Goal: Information Seeking & Learning: Learn about a topic

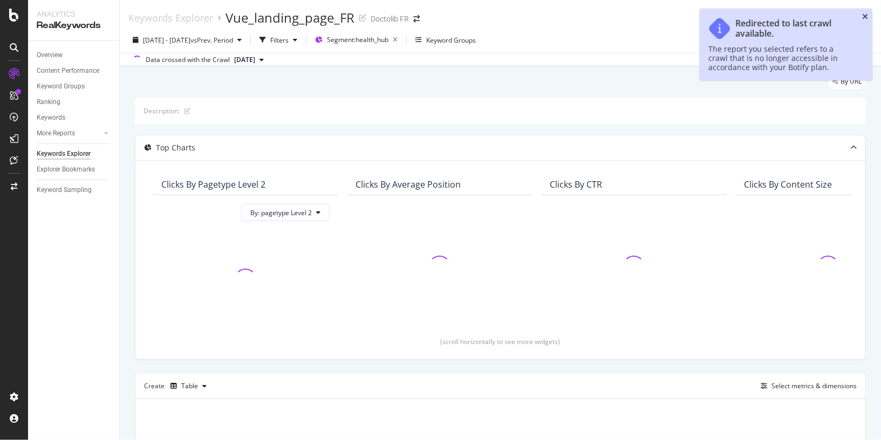
click at [867, 15] on icon "close toast" at bounding box center [866, 17] width 6 height 8
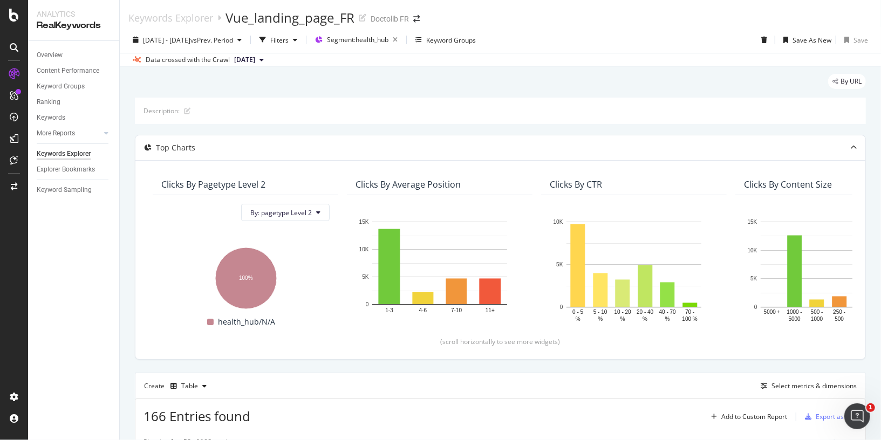
click at [255, 57] on span "[DATE]" at bounding box center [244, 60] width 21 height 10
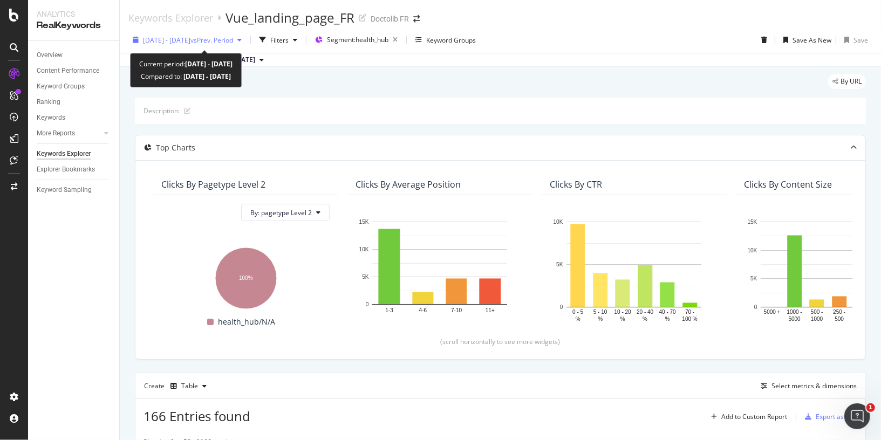
click at [233, 40] on span "vs Prev. Period" at bounding box center [212, 40] width 43 height 9
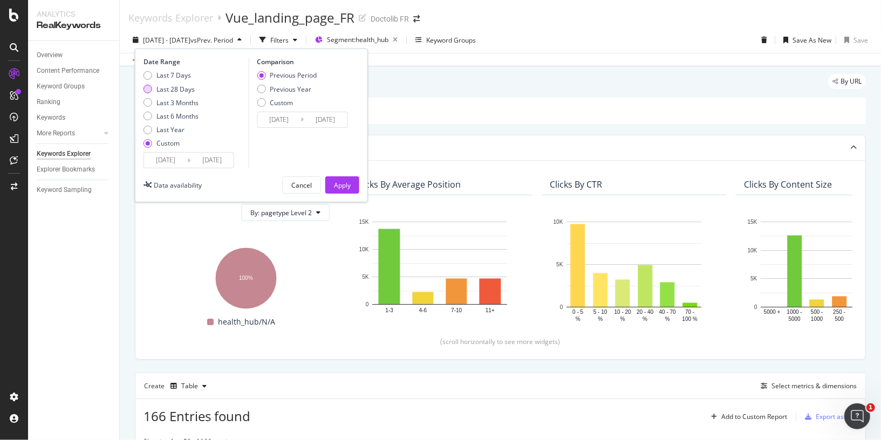
click at [187, 90] on div "Last 28 Days" at bounding box center [176, 89] width 38 height 9
type input "[DATE]"
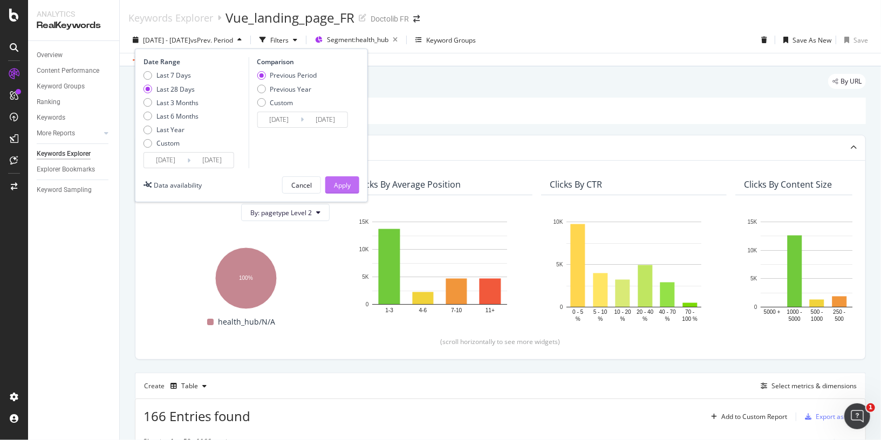
click at [348, 183] on div "Apply" at bounding box center [342, 185] width 17 height 9
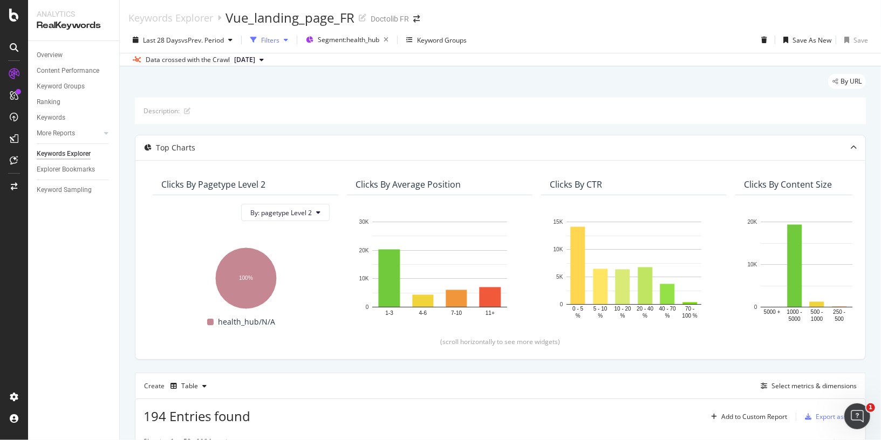
click at [277, 44] on div "Filters" at bounding box center [270, 40] width 18 height 9
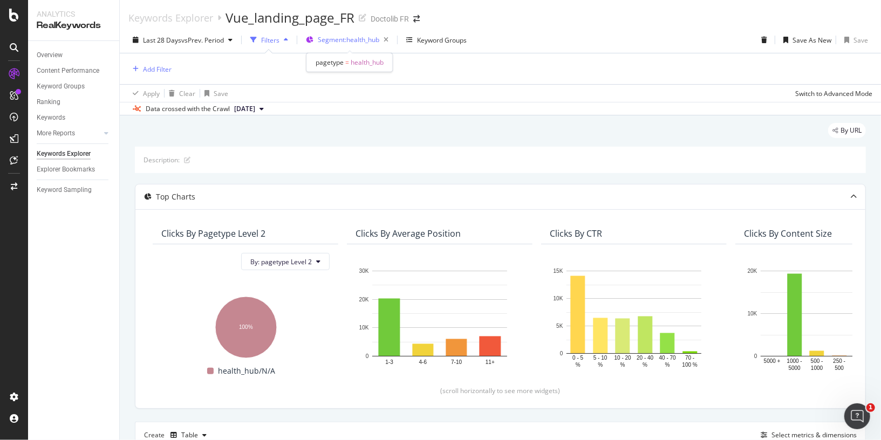
click at [351, 38] on span "Segment: health_hub" at bounding box center [349, 39] width 62 height 9
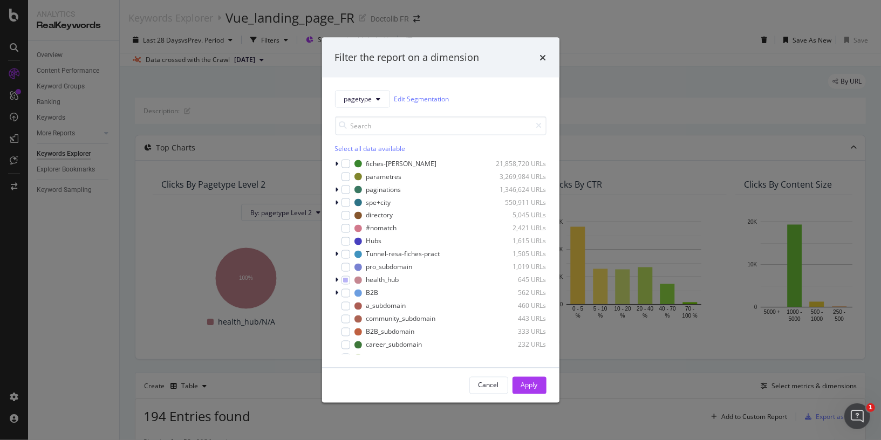
click at [334, 280] on div "pagetype Edit Segmentation Select all data available fiches-prat 21,858,720 URL…" at bounding box center [441, 222] width 238 height 290
click at [336, 280] on icon "modal" at bounding box center [337, 280] width 3 height 6
click at [352, 293] on div "modal" at bounding box center [352, 293] width 9 height 9
click at [352, 302] on div "modal" at bounding box center [352, 306] width 9 height 9
click at [352, 314] on div "prevention 14 URLs" at bounding box center [441, 319] width 212 height 11
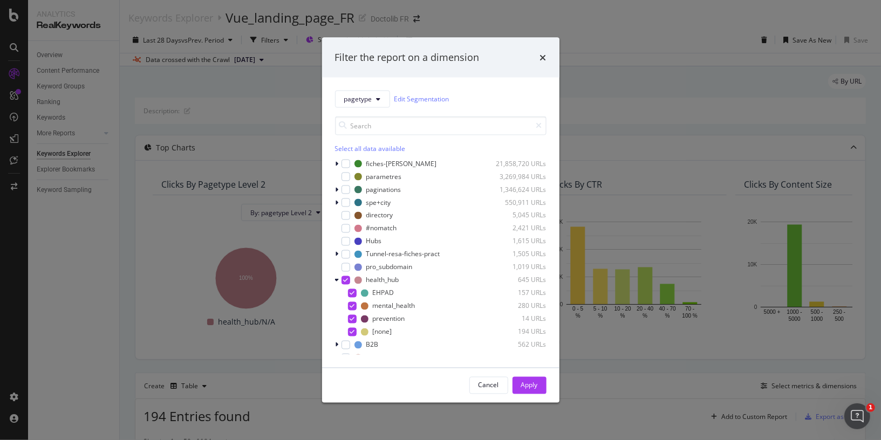
click at [350, 337] on div "fiches-prat 21,858,720 URLs parametres 3,269,984 URLs paginations 1,346,624 URL…" at bounding box center [441, 256] width 212 height 196
click at [354, 333] on icon "modal" at bounding box center [352, 331] width 5 height 5
click at [527, 385] on div "Apply" at bounding box center [529, 385] width 17 height 9
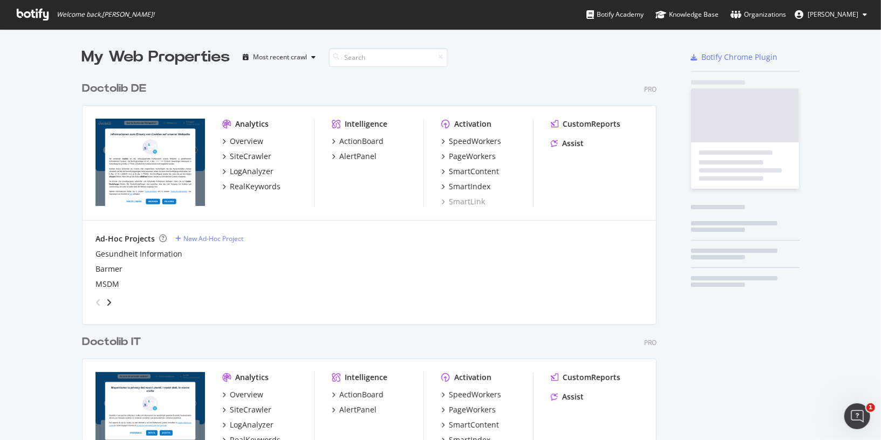
scroll to position [717, 574]
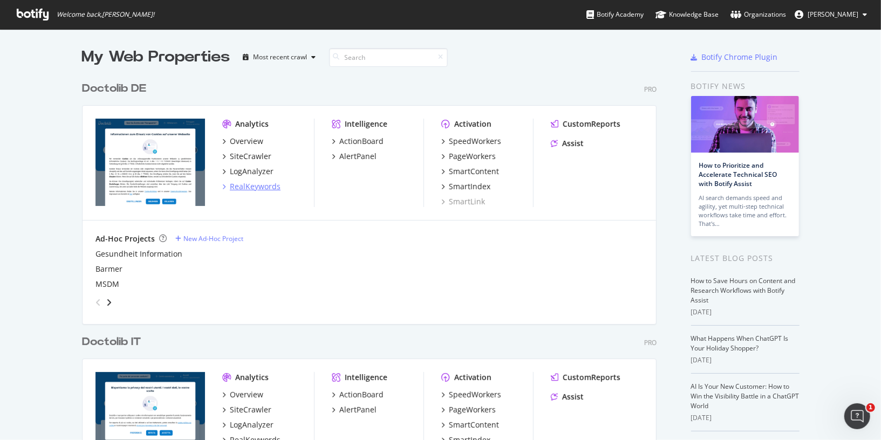
click at [254, 189] on div "RealKeywords" at bounding box center [255, 186] width 51 height 11
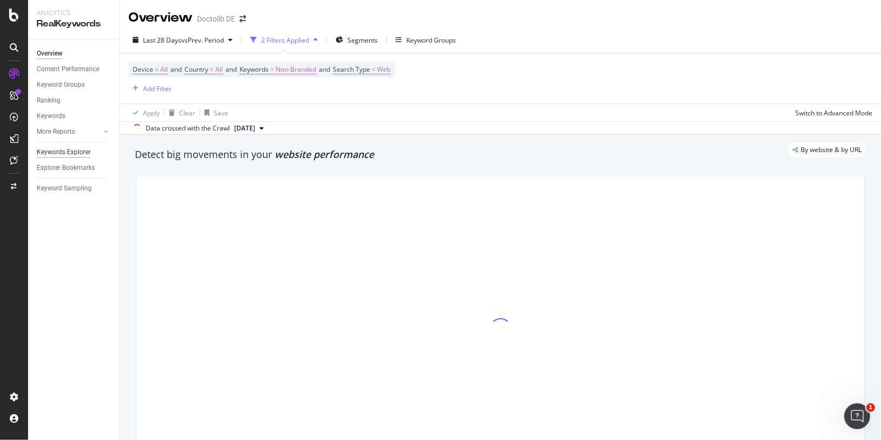
click at [67, 151] on div "Keywords Explorer" at bounding box center [64, 152] width 54 height 11
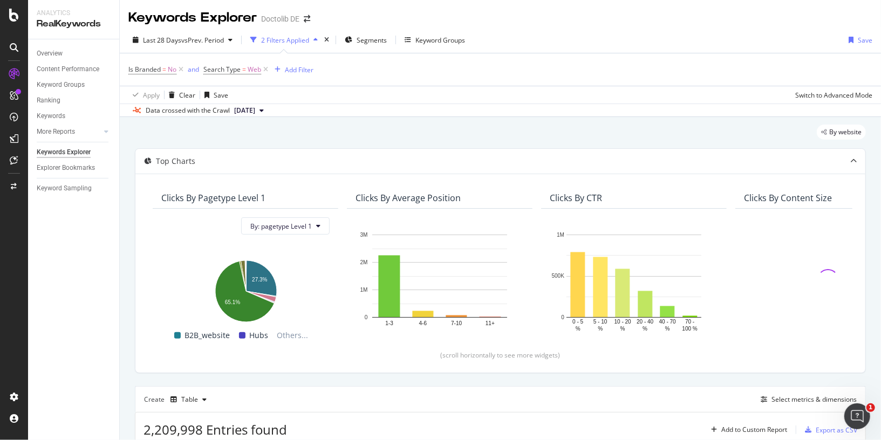
click at [294, 18] on div "Doctolib DE" at bounding box center [280, 18] width 38 height 11
click at [301, 18] on span at bounding box center [307, 19] width 15 height 8
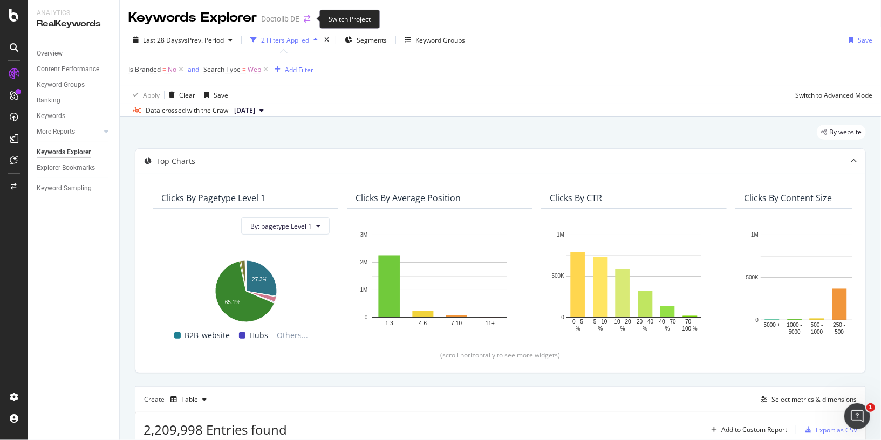
click at [308, 18] on icon "arrow-right-arrow-left" at bounding box center [307, 19] width 6 height 8
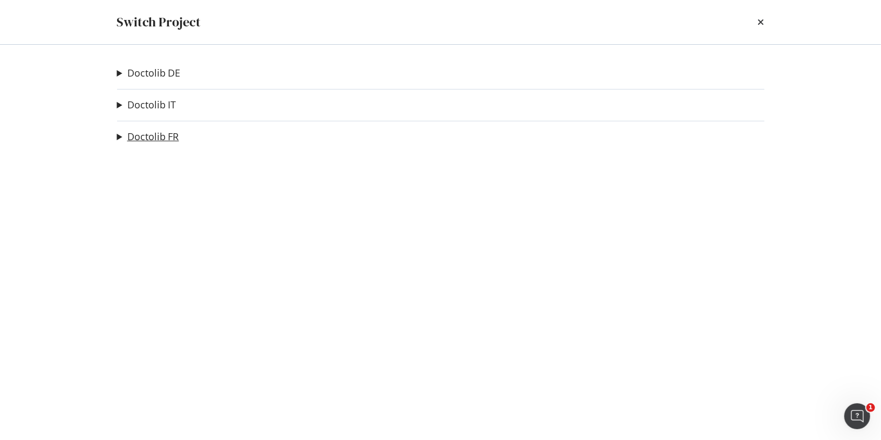
click at [137, 139] on link "Doctolib FR" at bounding box center [153, 136] width 52 height 11
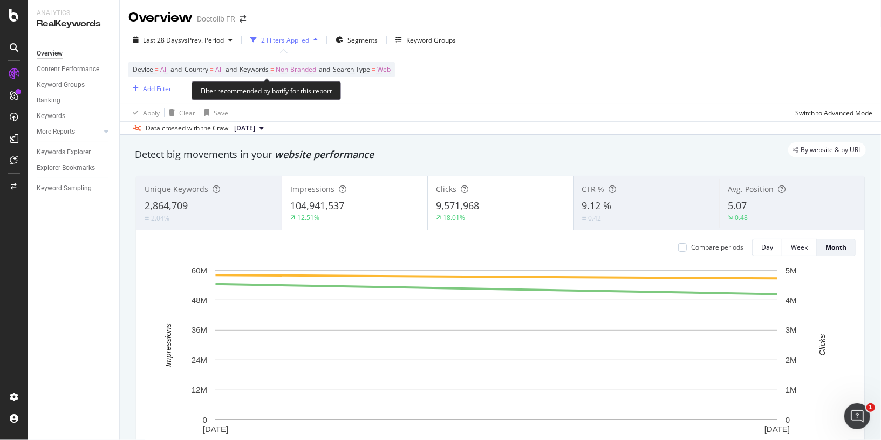
click at [214, 69] on span "=" at bounding box center [212, 69] width 4 height 9
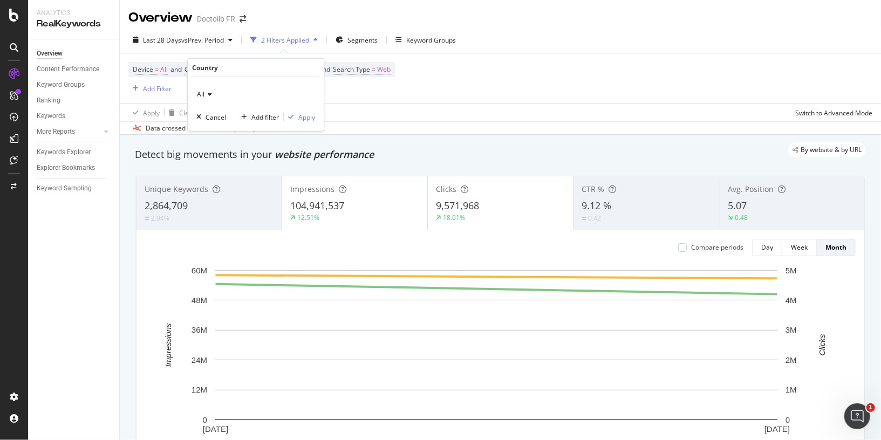
click at [206, 92] on icon at bounding box center [209, 94] width 8 height 6
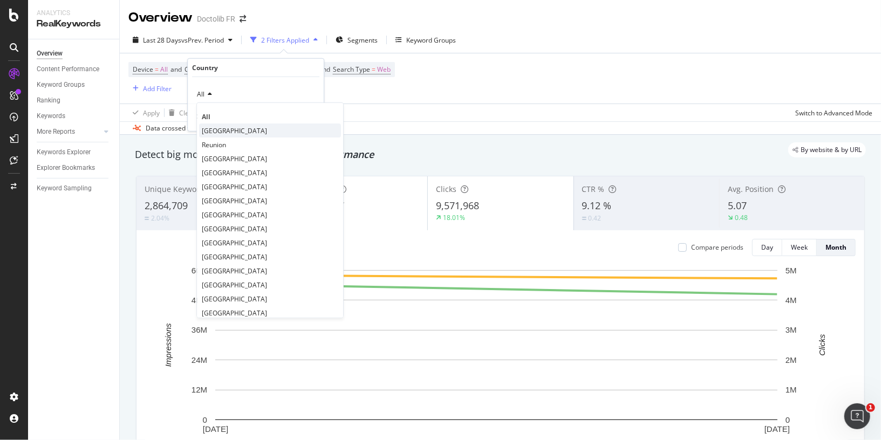
click at [228, 124] on div "France" at bounding box center [270, 131] width 142 height 14
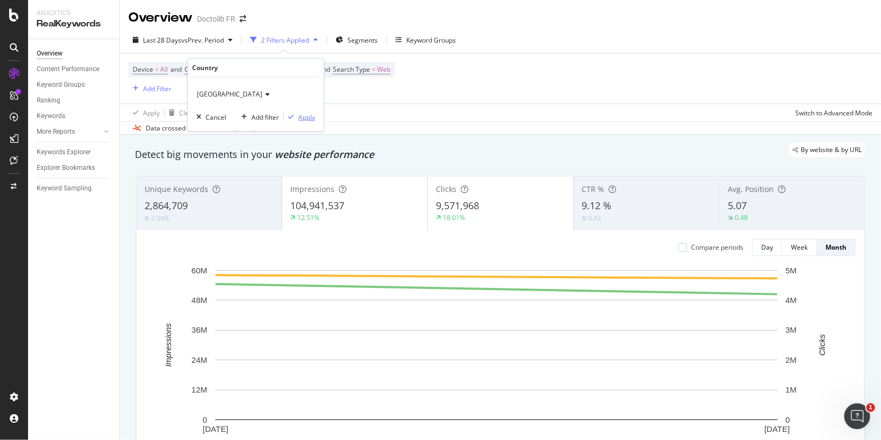
click at [301, 116] on div "Apply" at bounding box center [307, 116] width 17 height 9
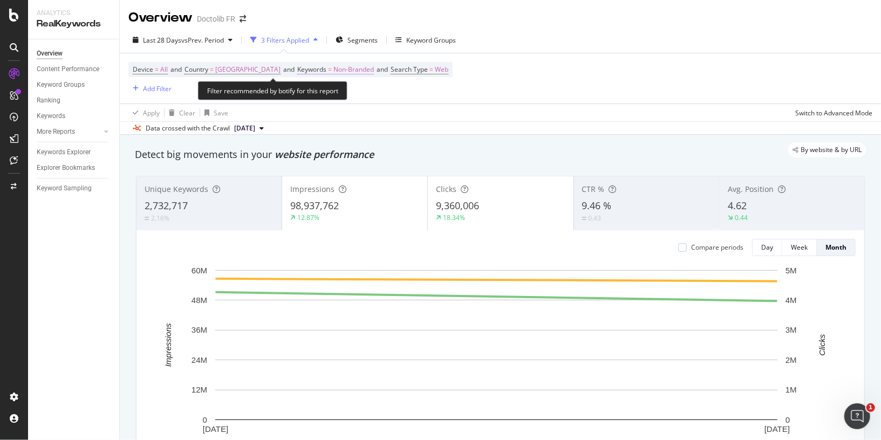
click at [334, 71] on span "Non-Branded" at bounding box center [354, 69] width 40 height 15
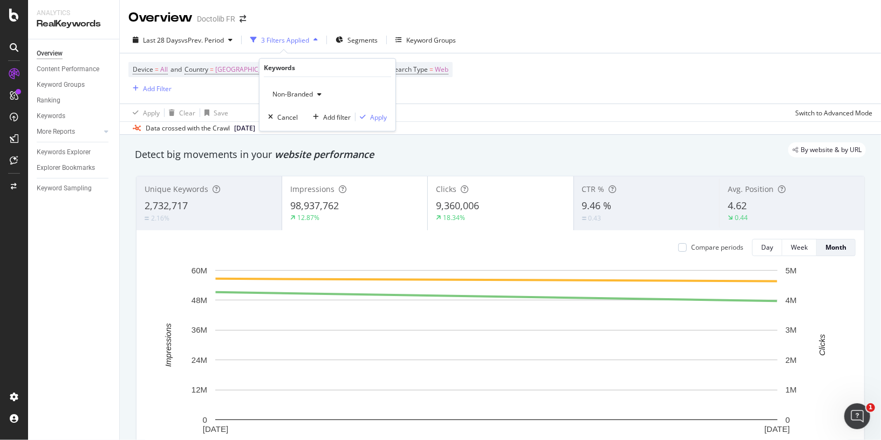
click at [303, 104] on div "Non-Branded Cancel Add filter Apply" at bounding box center [328, 104] width 136 height 54
click at [305, 98] on div "Non-Branded" at bounding box center [297, 94] width 58 height 16
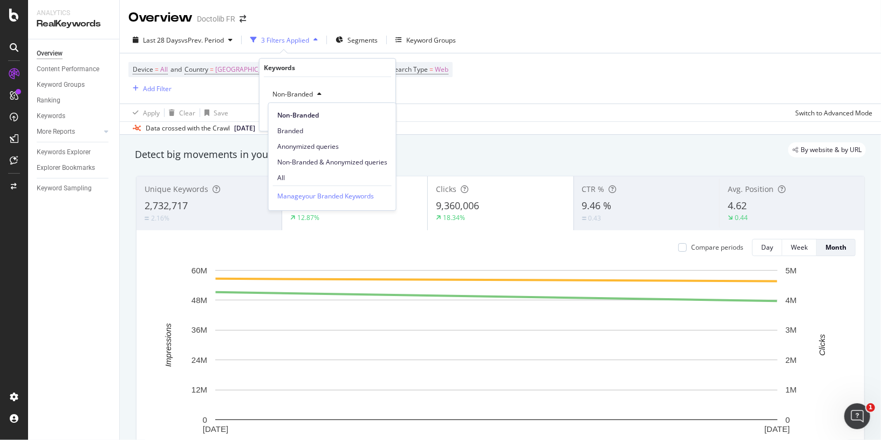
click at [305, 97] on span "Non-Branded" at bounding box center [290, 94] width 45 height 9
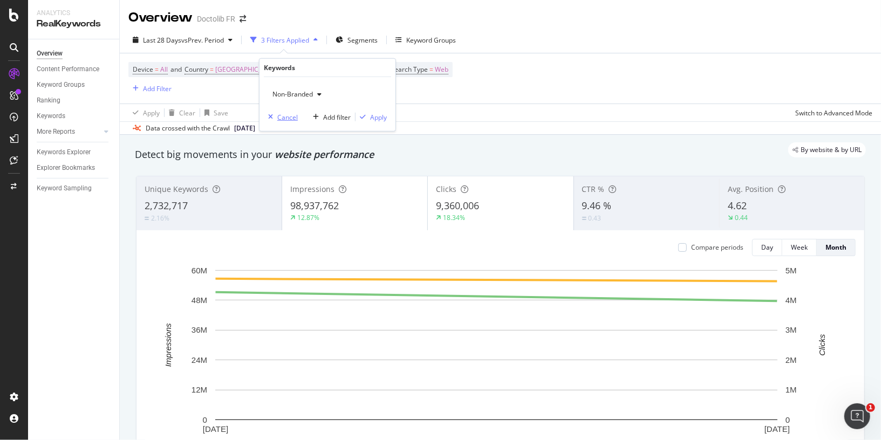
click at [289, 112] on div "Cancel" at bounding box center [287, 116] width 21 height 9
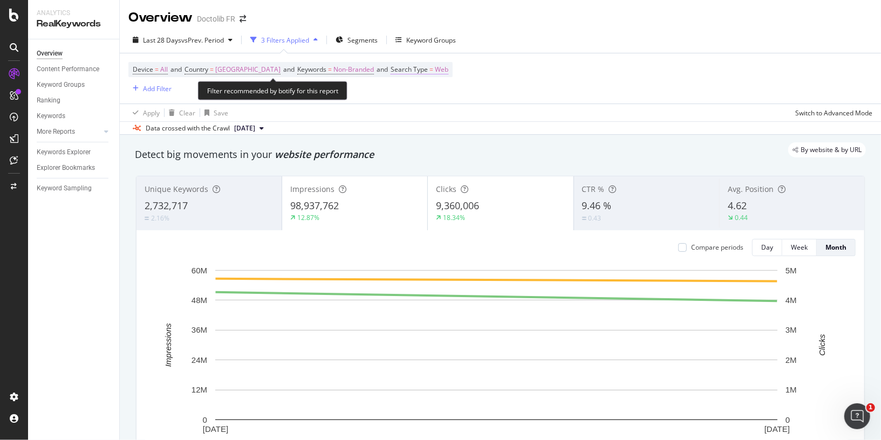
click at [430, 66] on span "=" at bounding box center [432, 69] width 4 height 9
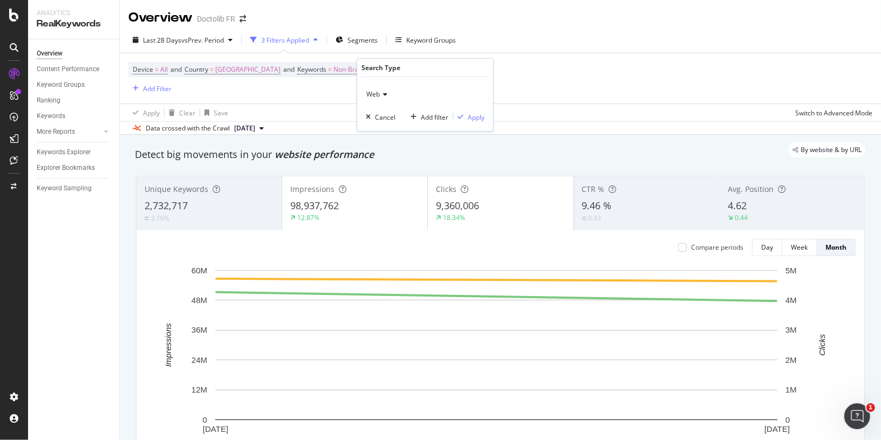
click at [548, 67] on div "Device = All and Country = France and Keywords = Non-Branded and Search Type = …" at bounding box center [500, 78] width 744 height 50
click at [50, 152] on div "Keywords Explorer" at bounding box center [64, 152] width 54 height 11
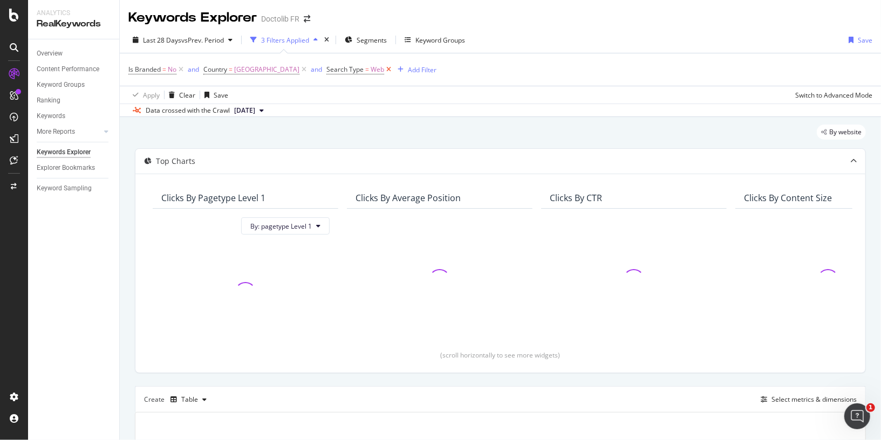
click at [384, 70] on icon at bounding box center [388, 69] width 9 height 11
click at [181, 71] on icon at bounding box center [181, 69] width 9 height 11
click at [309, 70] on div "Country = France Add Filter" at bounding box center [500, 69] width 744 height 32
click at [63, 53] on link "Overview" at bounding box center [74, 53] width 75 height 11
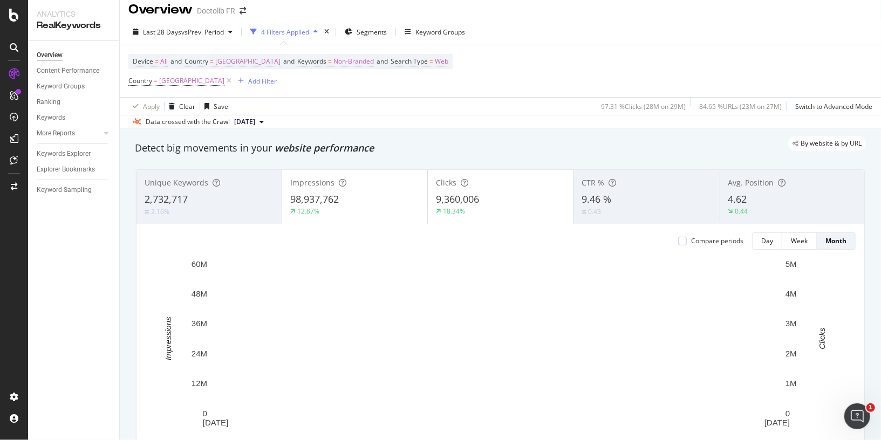
scroll to position [9, 0]
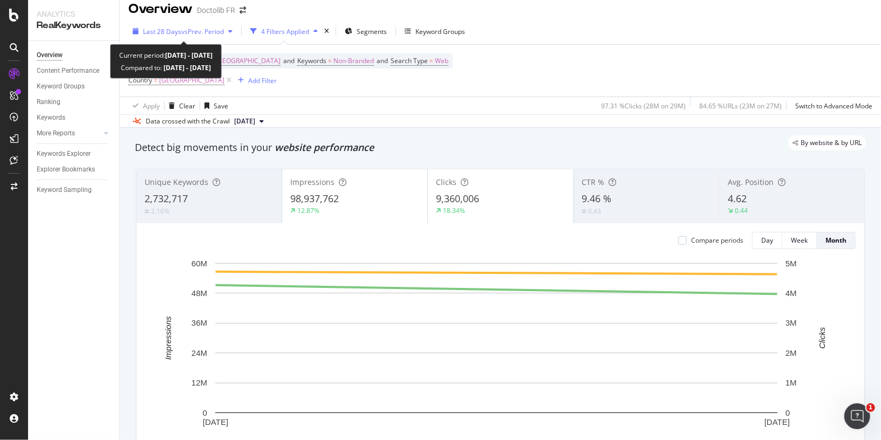
click at [191, 36] on div "Last 28 Days vs Prev. Period" at bounding box center [182, 31] width 108 height 16
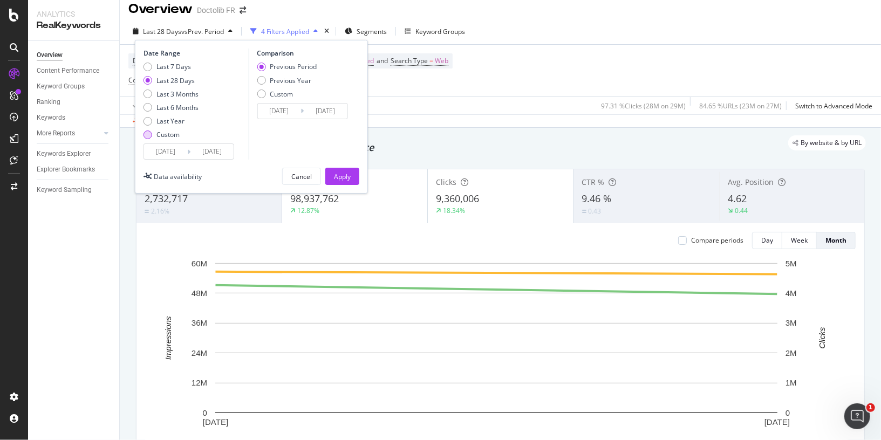
click at [173, 135] on div "Custom" at bounding box center [168, 134] width 23 height 9
click at [170, 146] on input "[DATE]" at bounding box center [165, 151] width 43 height 15
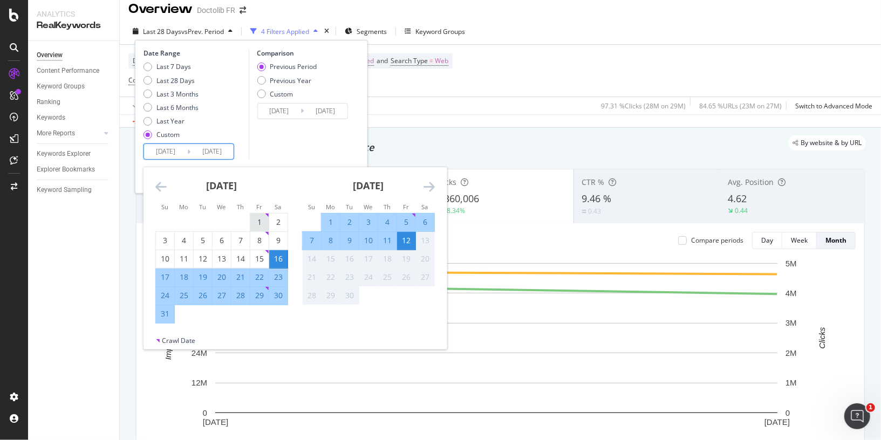
click at [261, 217] on div "1" at bounding box center [259, 222] width 18 height 11
type input "2025/08/01"
type input "2025/06/19"
type input "2025/07/31"
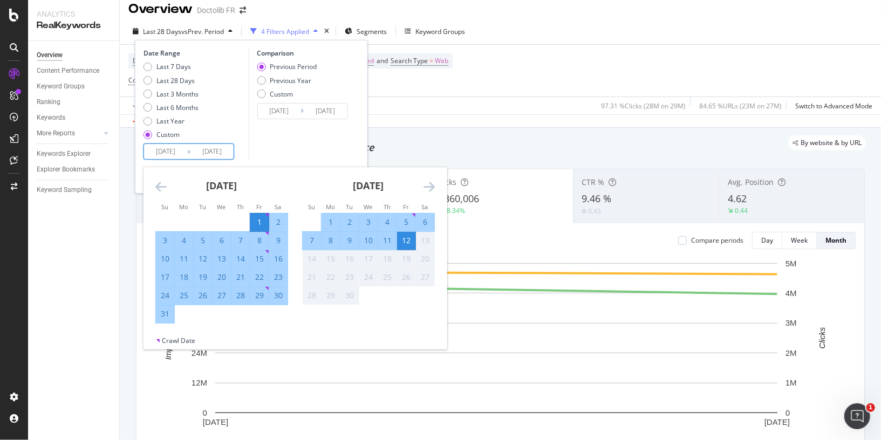
click at [168, 318] on div "31" at bounding box center [165, 314] width 18 height 11
type input "2025/08/31"
type input "2025/07/01"
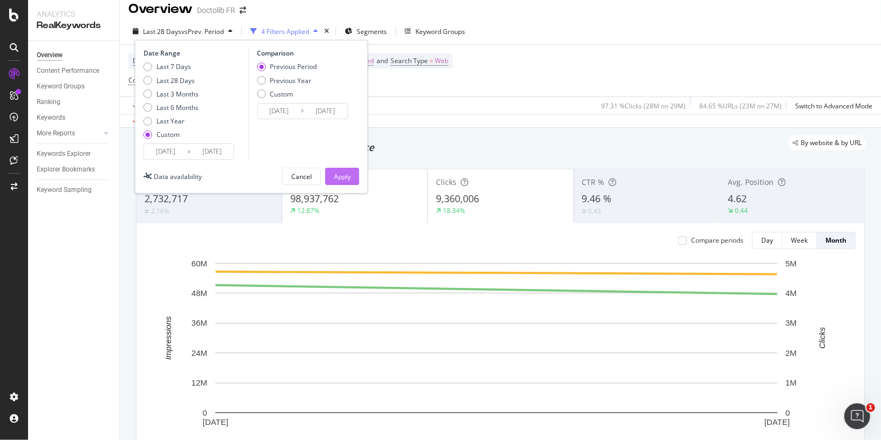
click at [335, 173] on div "Apply" at bounding box center [342, 176] width 17 height 9
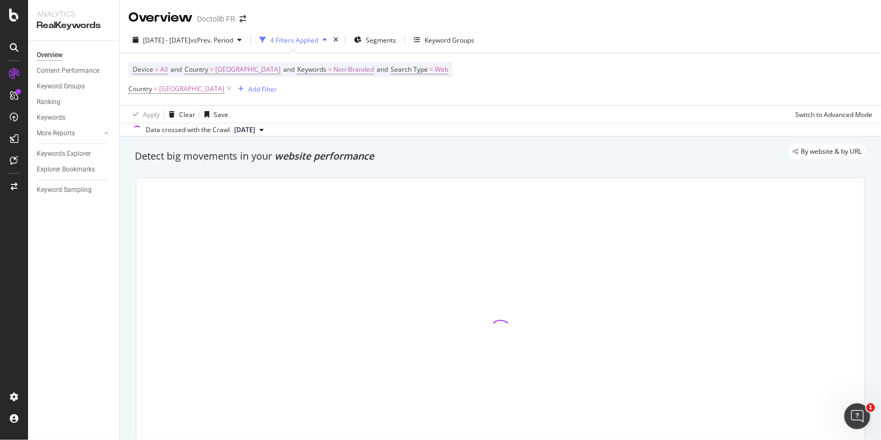
click at [647, 56] on div "Device = All and Country = France and Keywords = Non-Branded and Search Type = …" at bounding box center [500, 79] width 744 height 52
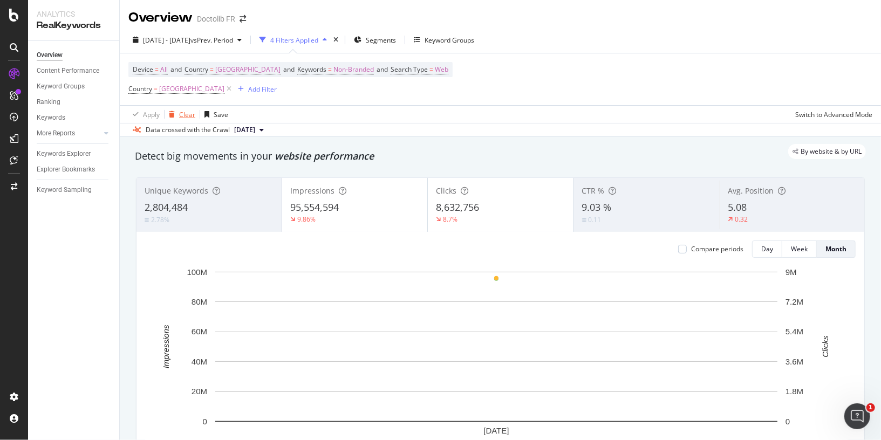
click at [178, 115] on div "button" at bounding box center [172, 114] width 15 height 6
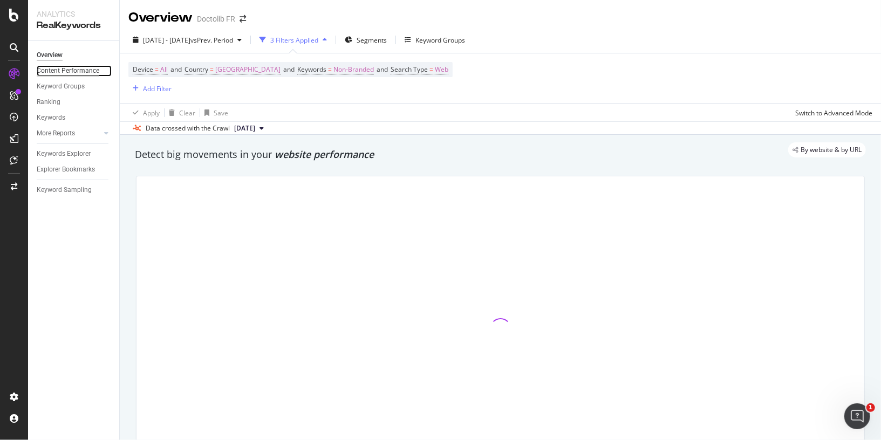
click at [87, 74] on div "Content Performance" at bounding box center [68, 70] width 63 height 11
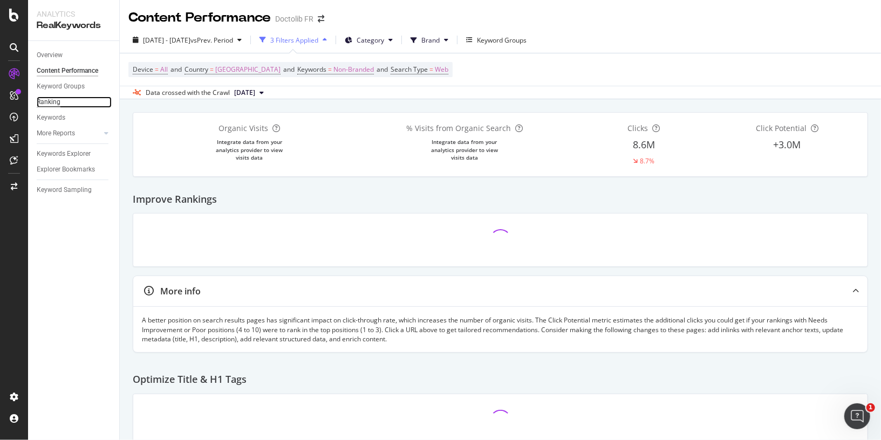
click at [58, 100] on div "Ranking" at bounding box center [49, 102] width 24 height 11
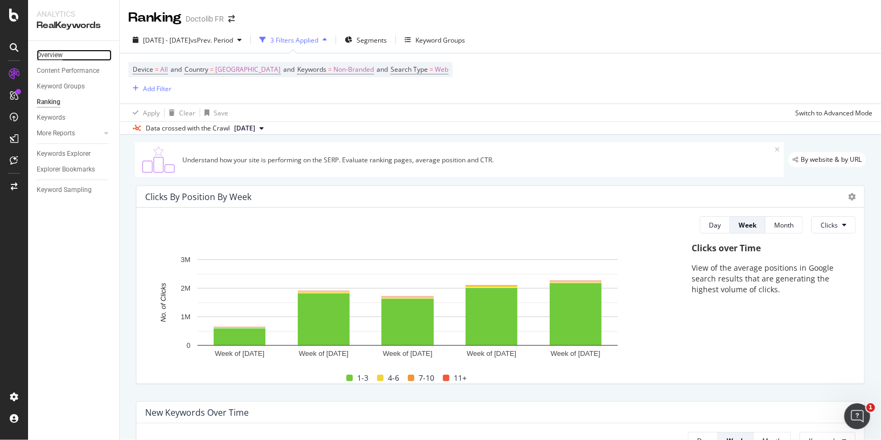
click at [56, 56] on div "Overview" at bounding box center [50, 55] width 26 height 11
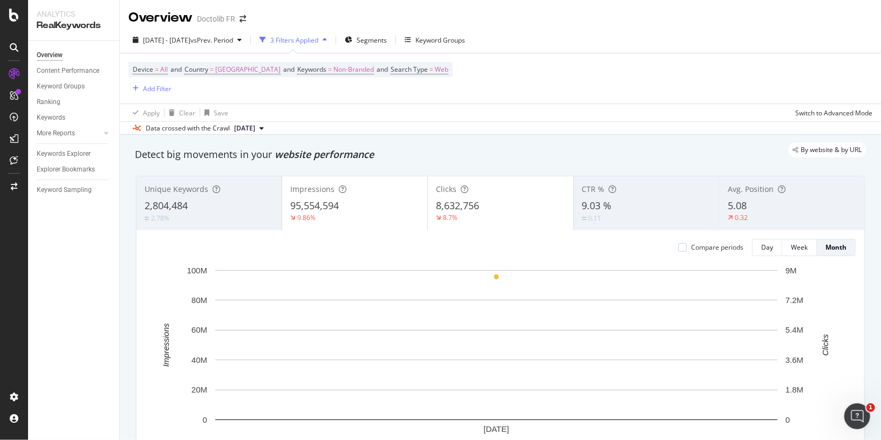
click at [255, 130] on span "[DATE]" at bounding box center [244, 129] width 21 height 10
click at [341, 97] on div "Device = All and Country = France and Keywords = Non-Branded and Search Type = …" at bounding box center [500, 78] width 744 height 50
click at [331, 38] on div "button" at bounding box center [324, 40] width 13 height 6
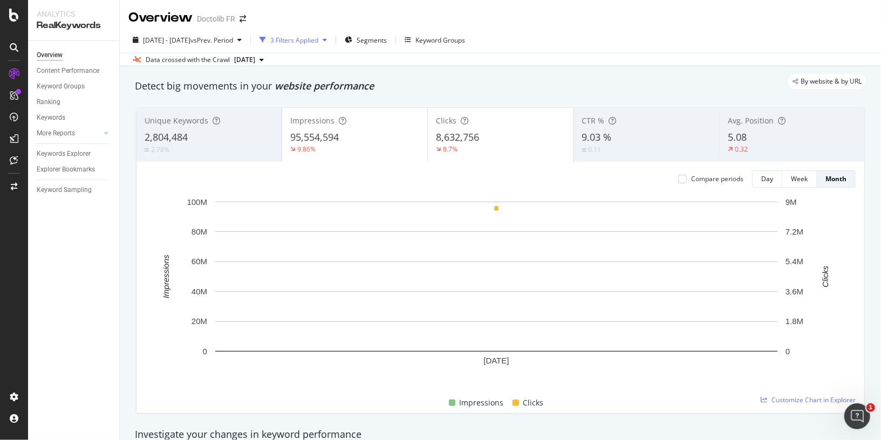
click at [331, 38] on div "button" at bounding box center [324, 40] width 13 height 6
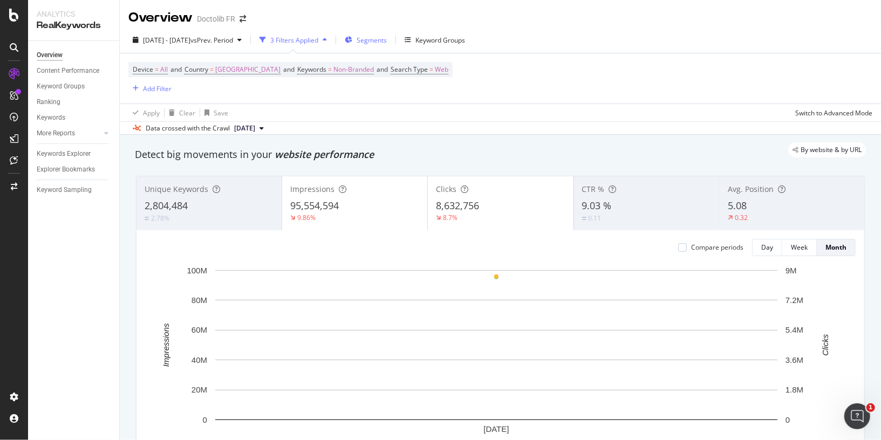
click at [387, 38] on span "Segments" at bounding box center [372, 40] width 30 height 9
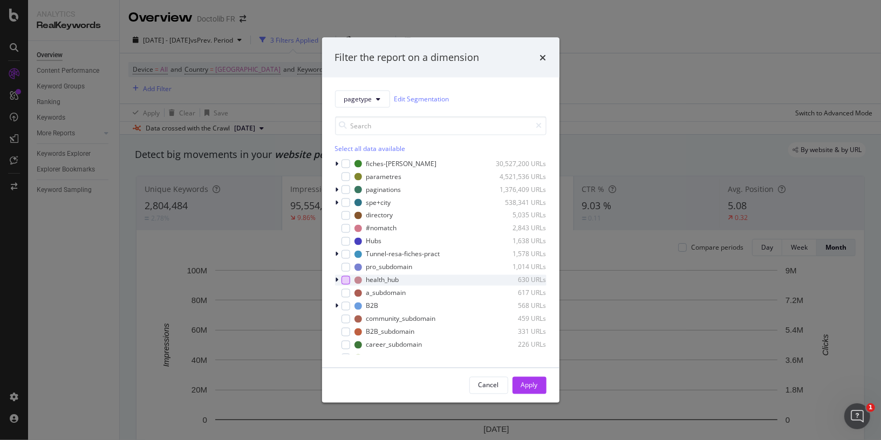
click at [343, 278] on div "modal" at bounding box center [346, 280] width 9 height 9
click at [338, 278] on div "modal" at bounding box center [338, 280] width 6 height 11
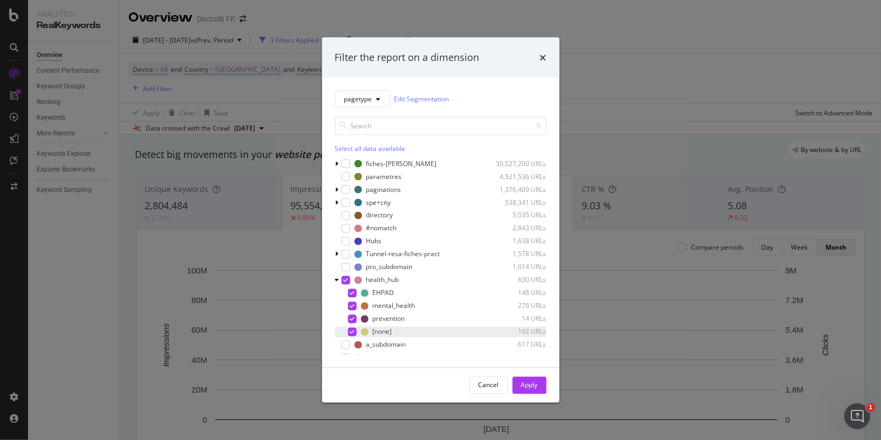
click at [357, 331] on div "[none] 192 URLs" at bounding box center [441, 332] width 212 height 11
click at [523, 384] on div "Apply" at bounding box center [529, 385] width 17 height 9
